Goal: Find specific page/section: Find specific page/section

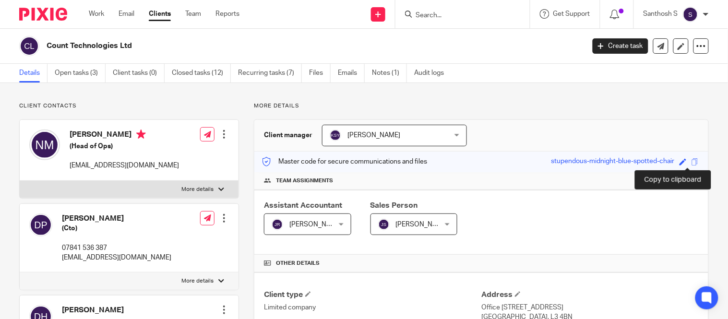
click at [692, 164] on span at bounding box center [695, 161] width 7 height 7
click at [692, 161] on span at bounding box center [695, 161] width 7 height 7
